Goal: Submit feedback/report problem: Submit feedback/report problem

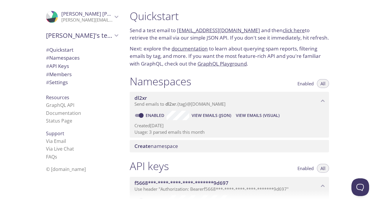
scroll to position [67, 0]
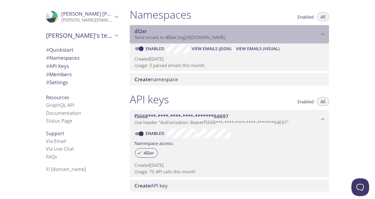
drag, startPoint x: 233, startPoint y: 38, endPoint x: 196, endPoint y: 36, distance: 36.6
click at [196, 36] on p "Send emails to dl2xr . {tag} @[DOMAIN_NAME]" at bounding box center [226, 38] width 185 height 6
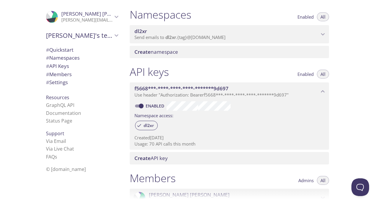
click at [196, 36] on span "Send emails to dl2xr . {tag} @[DOMAIN_NAME]" at bounding box center [179, 37] width 91 height 6
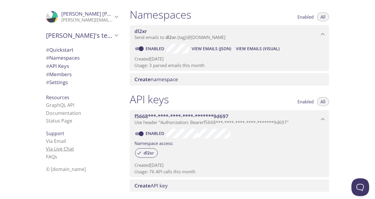
click at [64, 147] on link "Via Live Chat" at bounding box center [60, 148] width 28 height 6
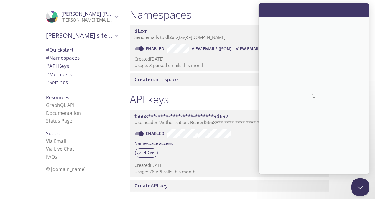
scroll to position [0, 0]
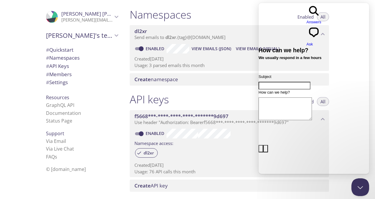
click at [290, 82] on input "Subject" at bounding box center [285, 86] width 52 height 8
drag, startPoint x: 300, startPoint y: 62, endPoint x: 266, endPoint y: 62, distance: 34.5
click at [266, 74] on div "Subject Emails bounced How can we help? image-plus emoji cross-large Send a mes…" at bounding box center [314, 173] width 111 height 198
type input "Bounced emails"
click at [285, 97] on textarea "How can we help?" at bounding box center [285, 108] width 53 height 23
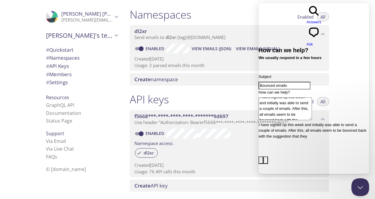
scroll to position [2, 0]
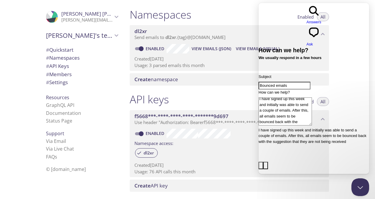
drag, startPoint x: 313, startPoint y: 129, endPoint x: 326, endPoint y: 90, distance: 41.8
click at [326, 90] on form "Subject Bounced emails How can we help? I have signed up this week and initiall…" at bounding box center [314, 181] width 111 height 215
click at [312, 97] on textarea "I have signed up this week and initially was able to send a couple of emails. A…" at bounding box center [285, 111] width 53 height 28
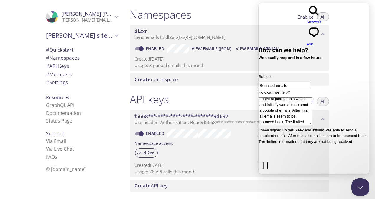
click at [293, 101] on textarea "I have signed up this week and initially was able to send a couple of emails. A…" at bounding box center [285, 111] width 53 height 28
click at [307, 102] on textarea "I have signed up this week and initially was able to send a couple of emails. A…" at bounding box center [285, 111] width 53 height 28
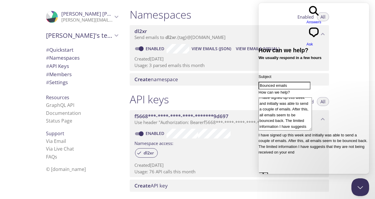
type textarea "I have signed up this week and initially was able to send a couple of emails. A…"
